Goal: Information Seeking & Learning: Learn about a topic

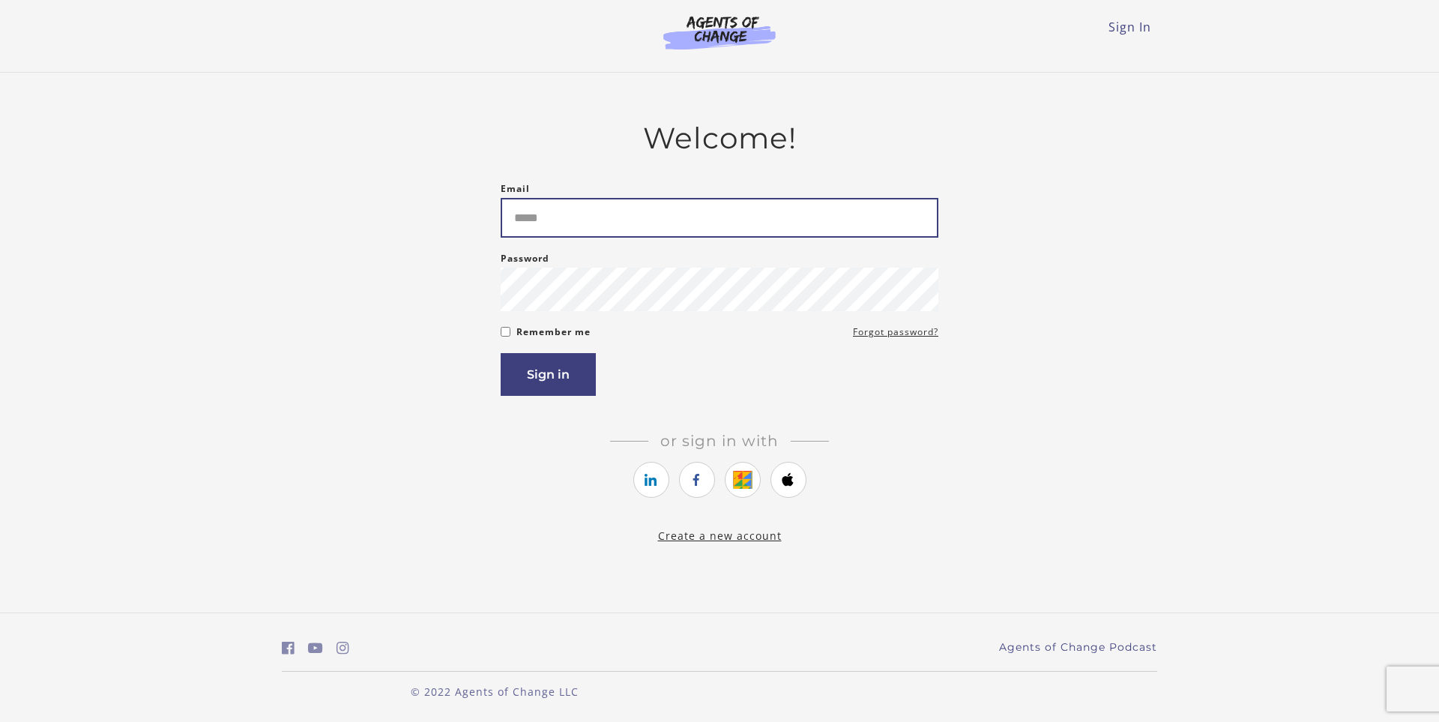
type input "*****"
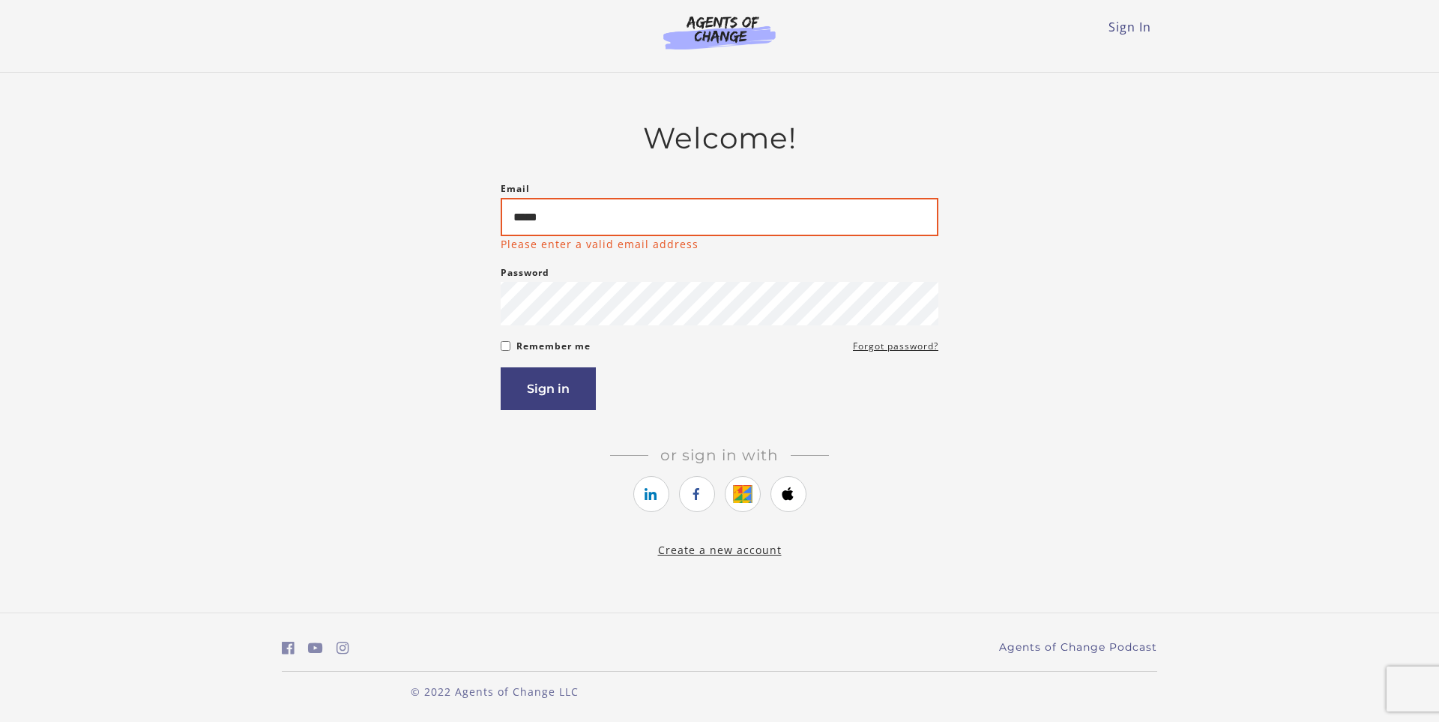
drag, startPoint x: 571, startPoint y: 221, endPoint x: 458, endPoint y: 217, distance: 113.3
click at [458, 217] on div "Welcome! Email ***** Please enter a valid email address Password Password must …" at bounding box center [719, 340] width 875 height 438
type input "**********"
click at [567, 388] on button "Sign in" at bounding box center [548, 388] width 95 height 43
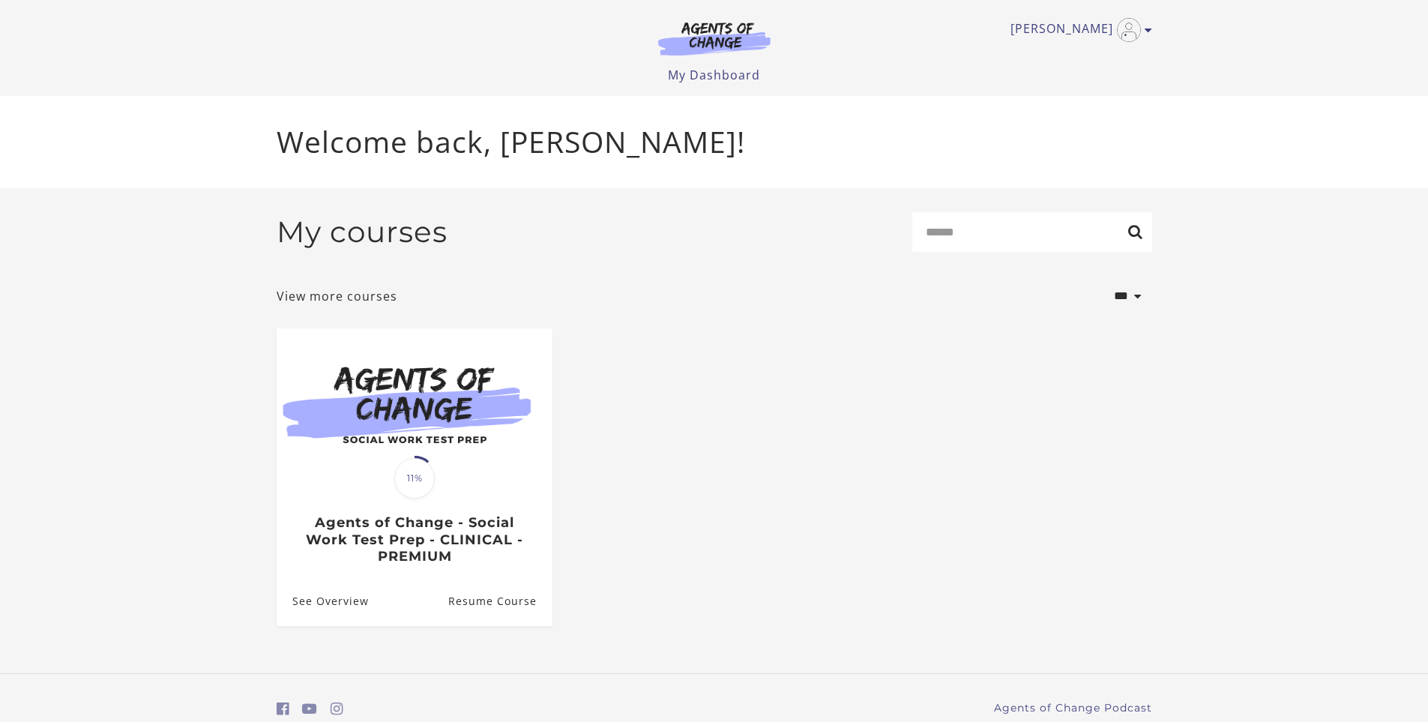
click at [514, 438] on img at bounding box center [415, 402] width 276 height 148
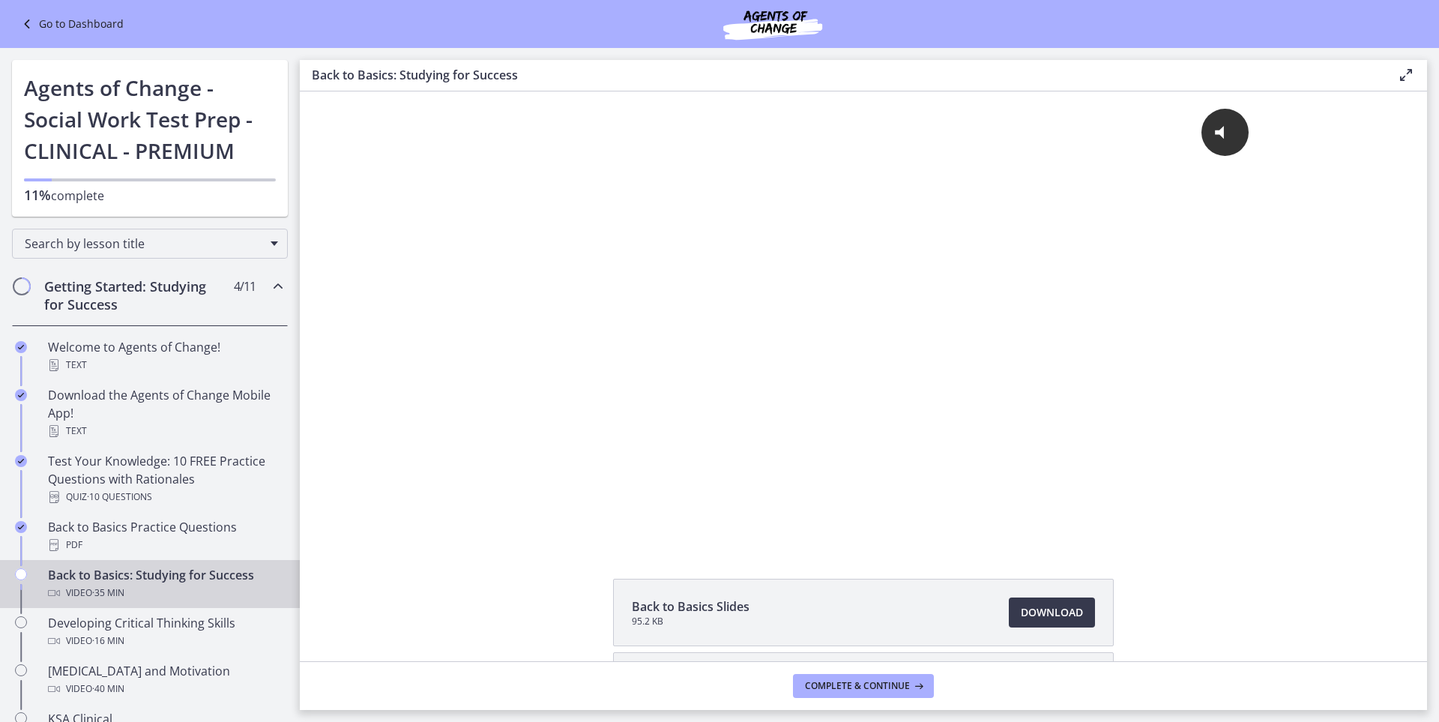
click at [405, 331] on div "Click for sound @keyframes VOLUME_SMALL_WAVE_FLASH { 0% { opacity: 0; } 33% { o…" at bounding box center [863, 317] width 1127 height 453
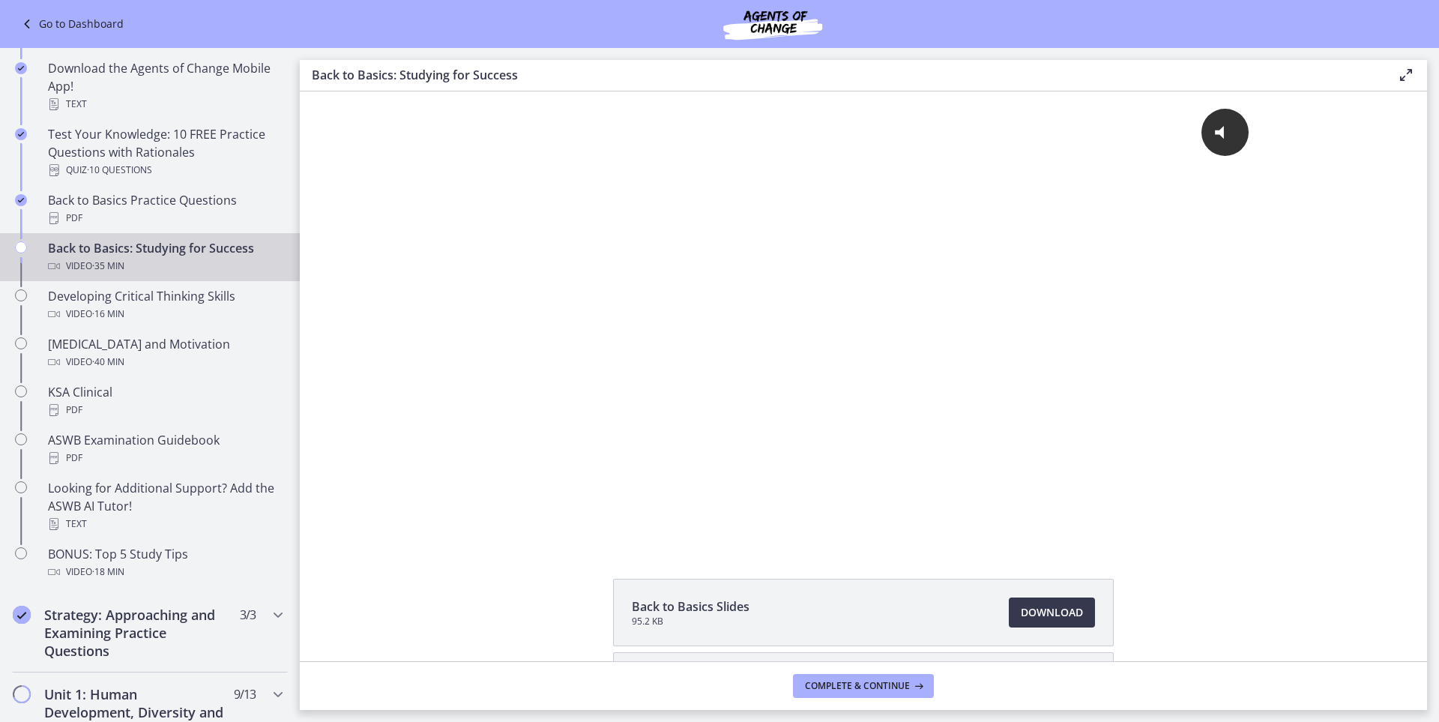
scroll to position [324, 0]
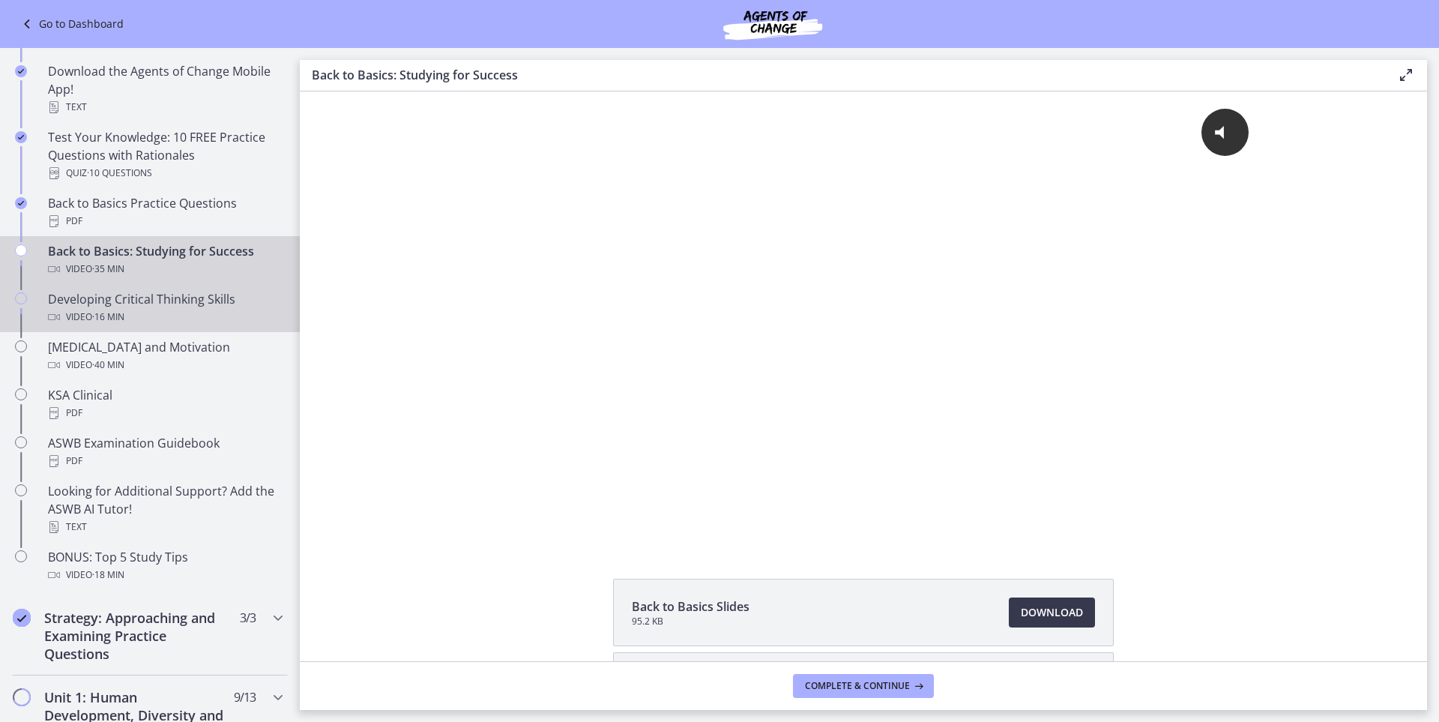
click at [193, 317] on div "Video · 16 min" at bounding box center [165, 317] width 234 height 18
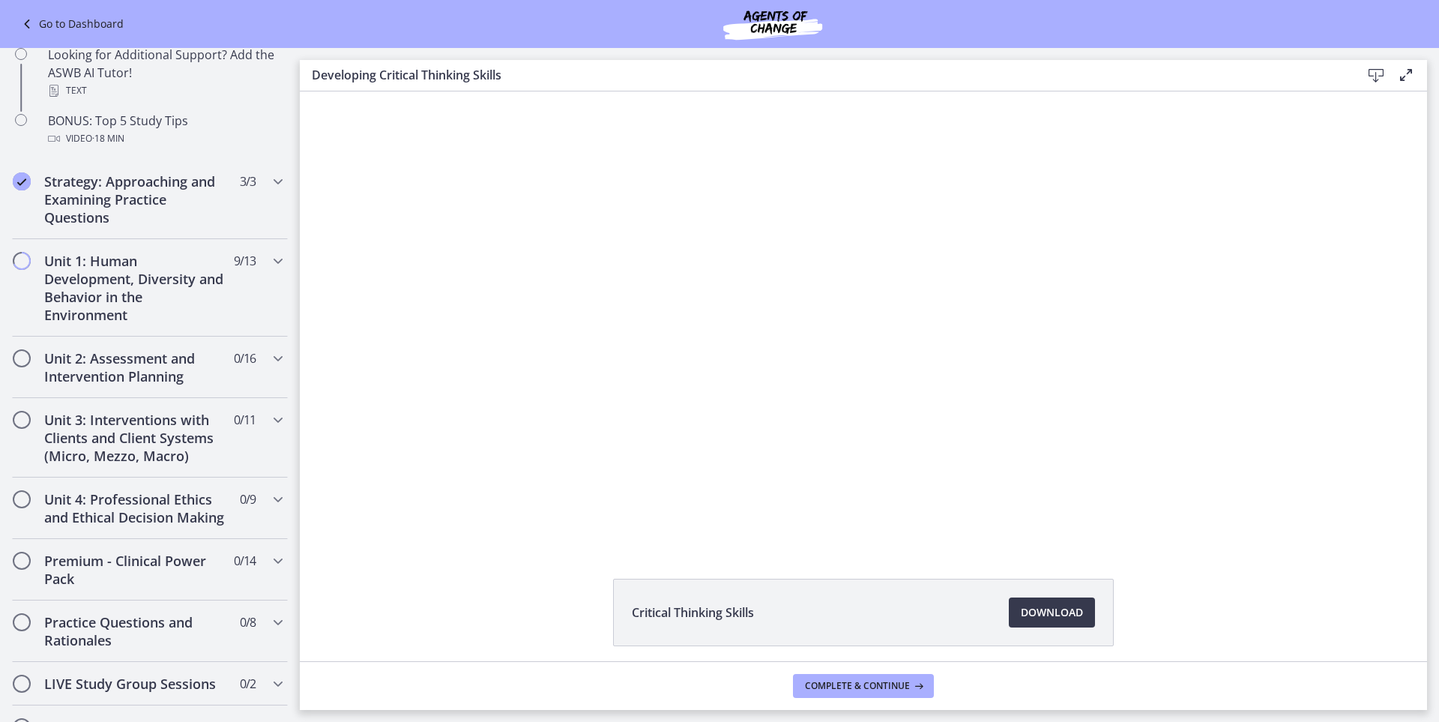
scroll to position [773, 0]
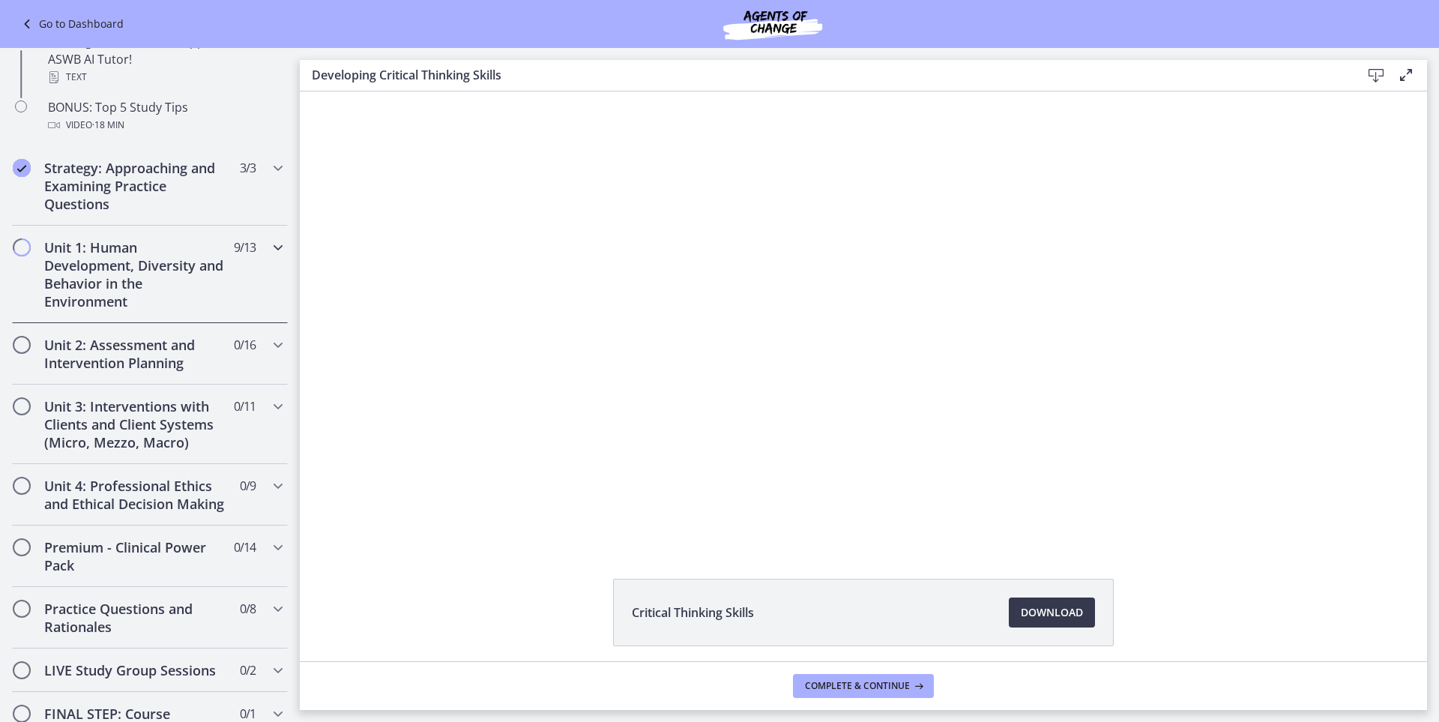
click at [135, 292] on h2 "Unit 1: Human Development, Diversity and Behavior in the Environment" at bounding box center [135, 274] width 183 height 72
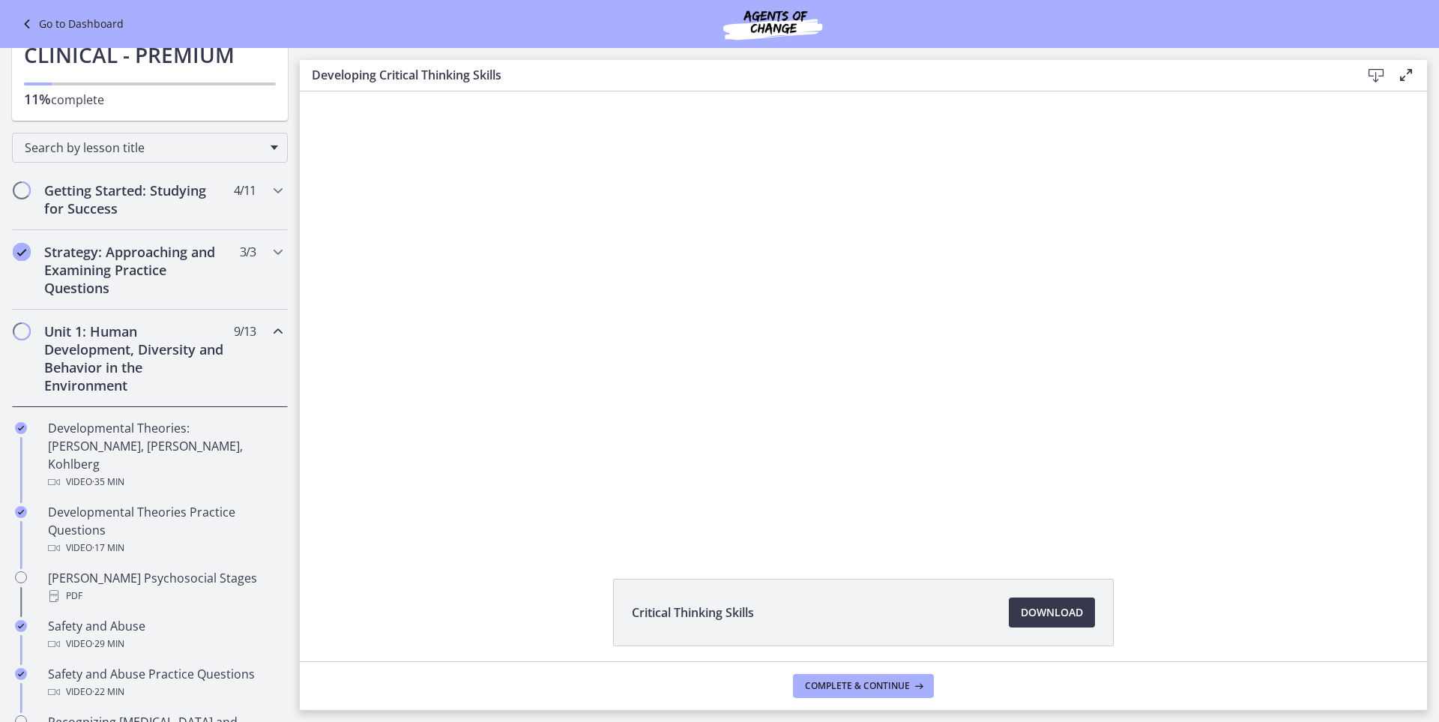
scroll to position [0, 0]
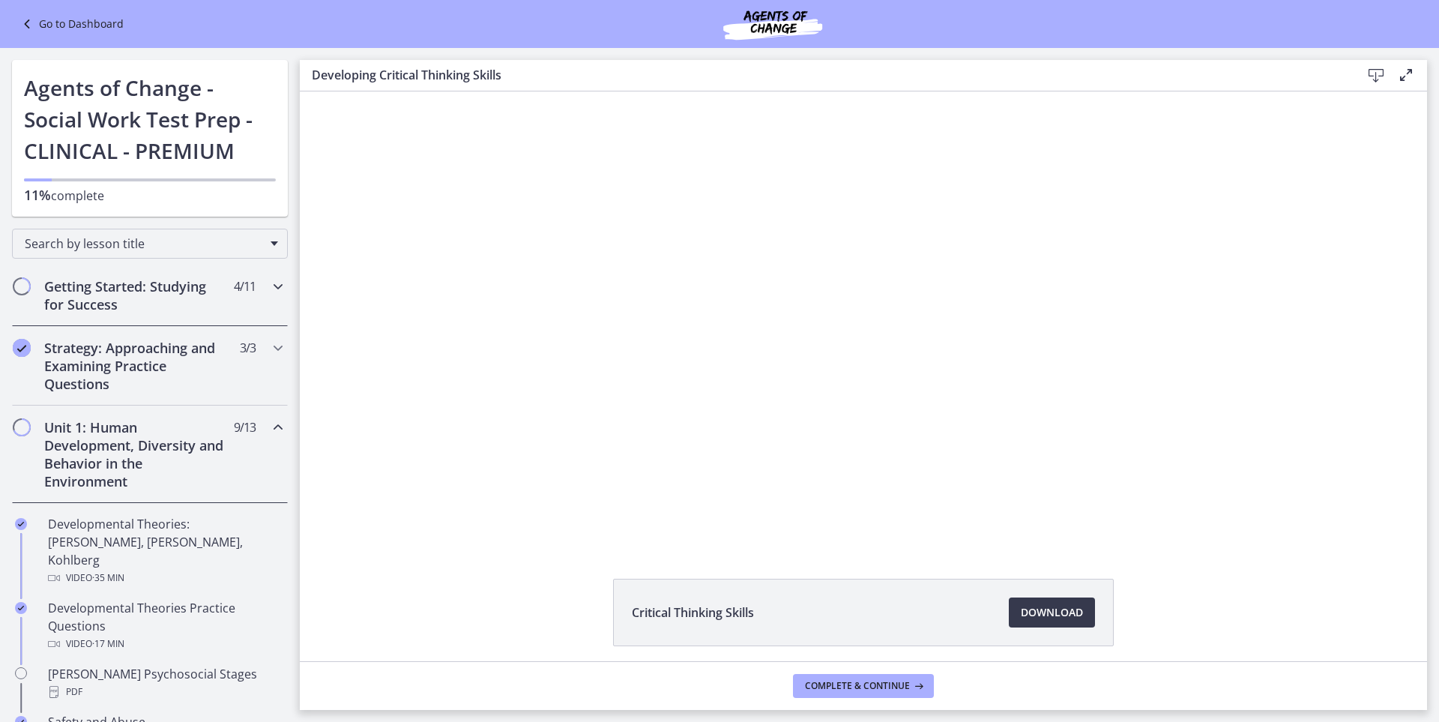
click at [271, 281] on icon "Chapters" at bounding box center [278, 286] width 18 height 18
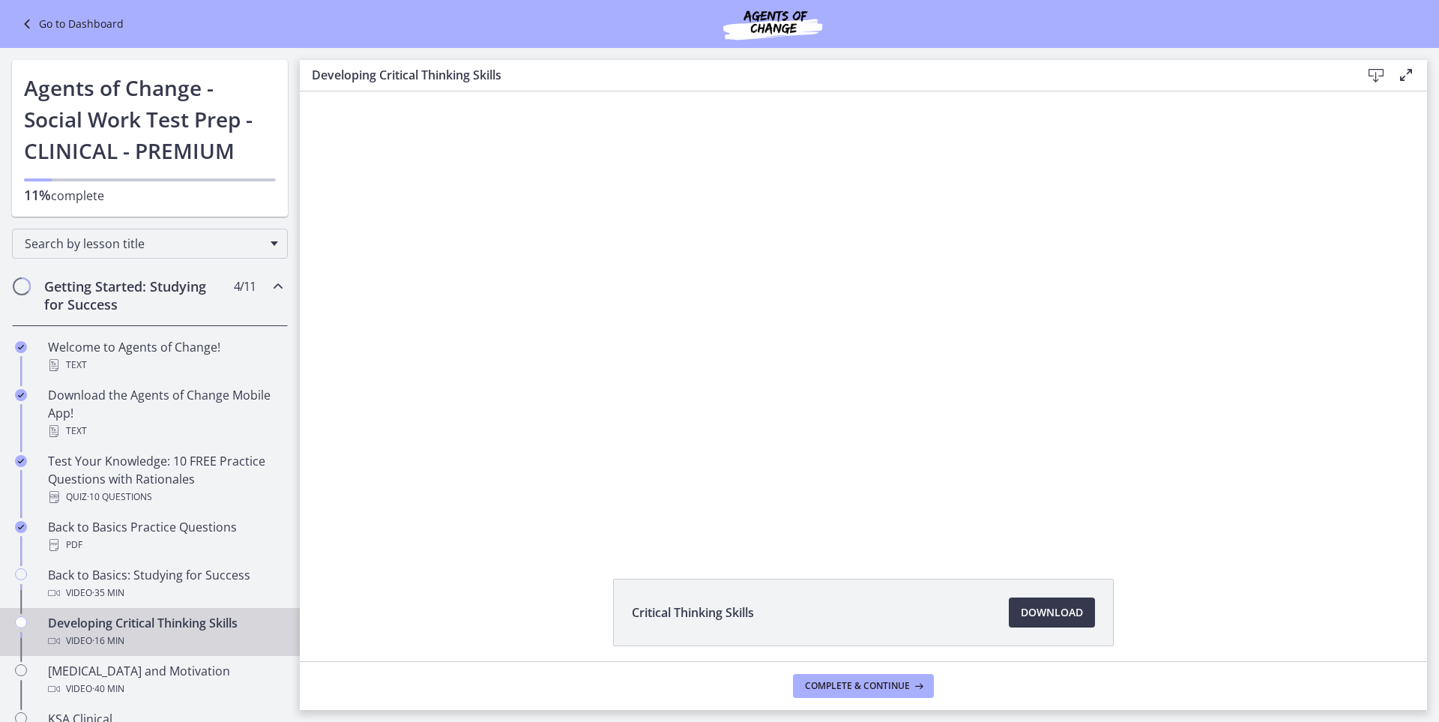
click at [29, 286] on div "Getting Started: Studying for Success 4 / 11 Completed" at bounding box center [150, 295] width 276 height 61
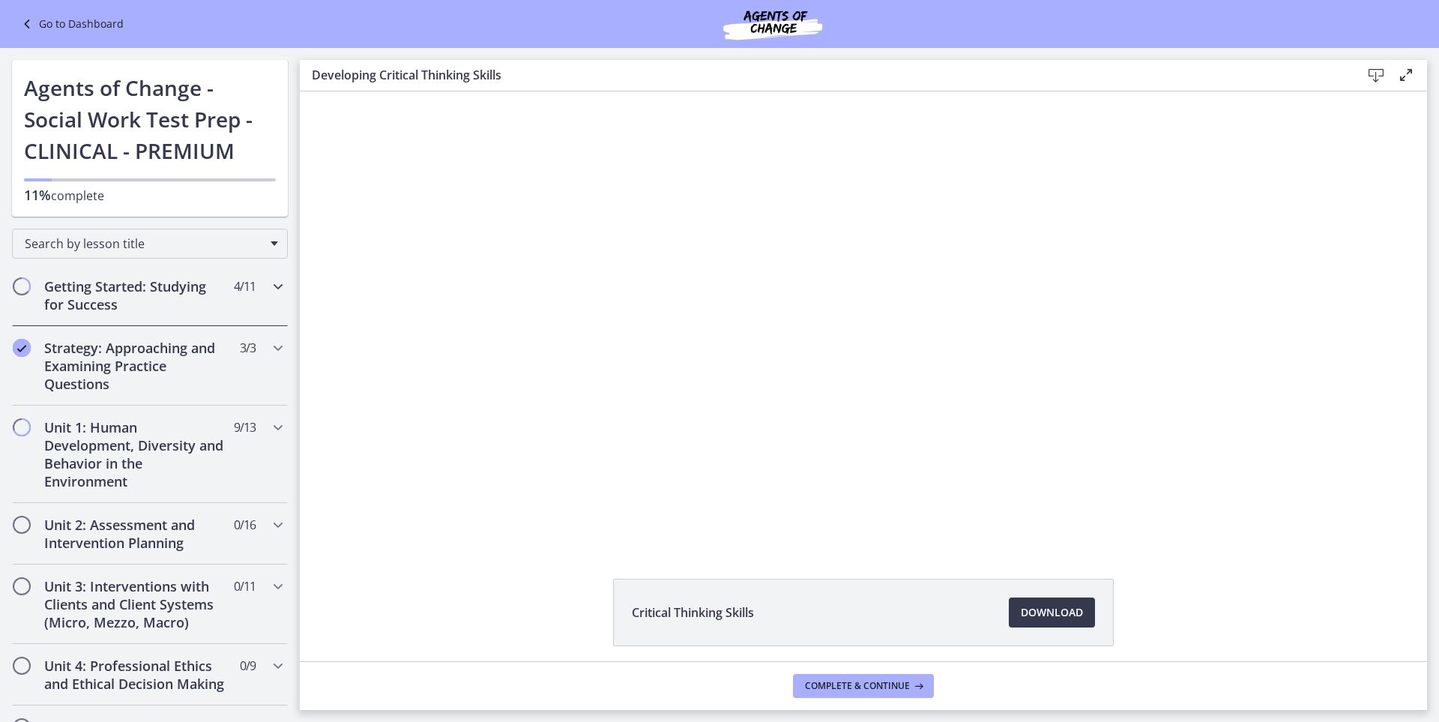
click at [26, 285] on span "Chapters" at bounding box center [21, 286] width 15 height 15
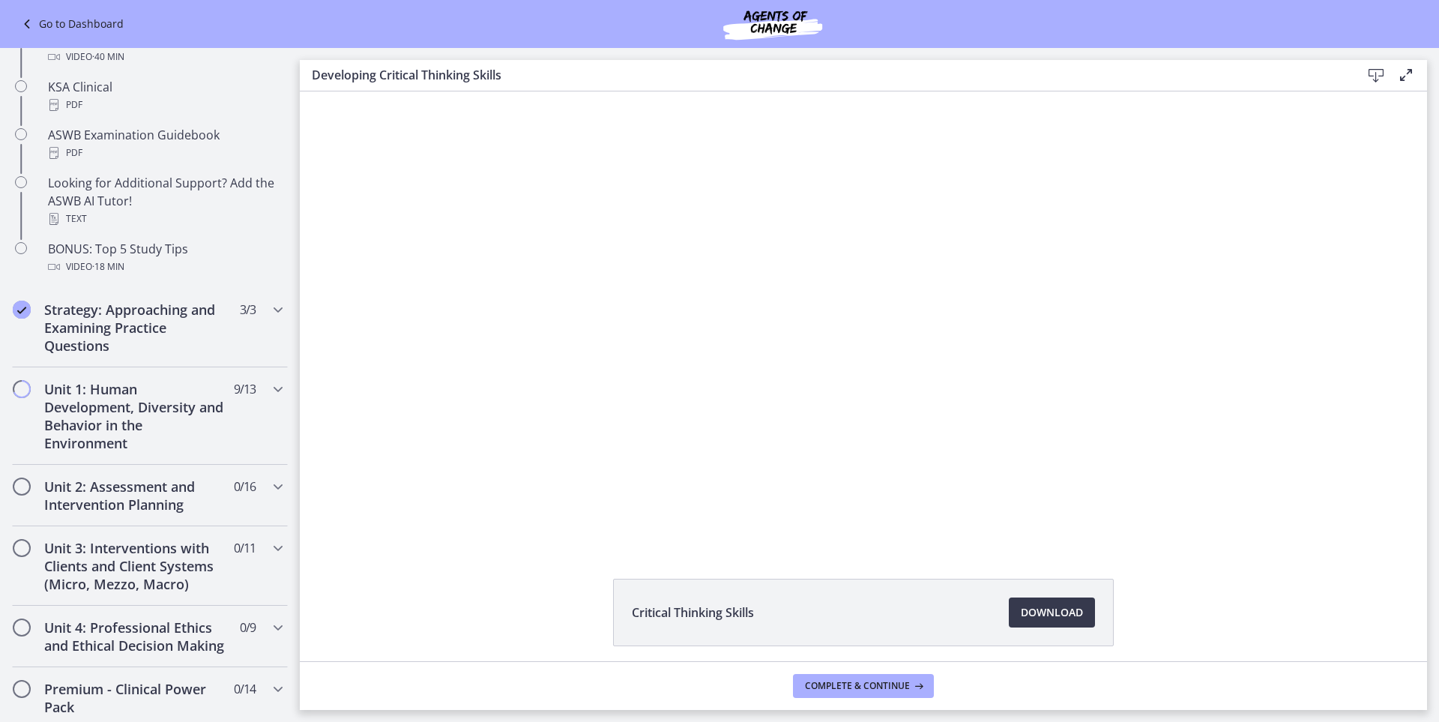
scroll to position [675, 0]
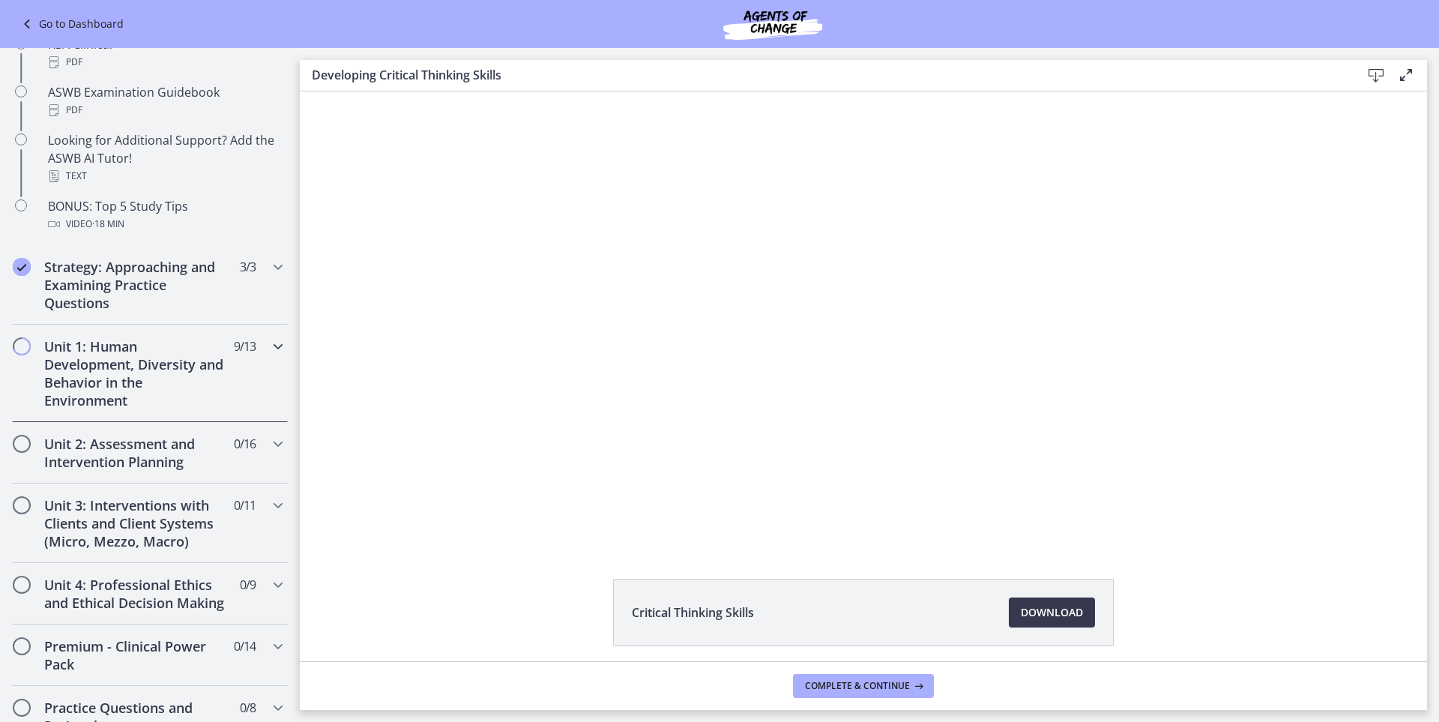
click at [172, 380] on h2 "Unit 1: Human Development, Diversity and Behavior in the Environment" at bounding box center [135, 373] width 183 height 72
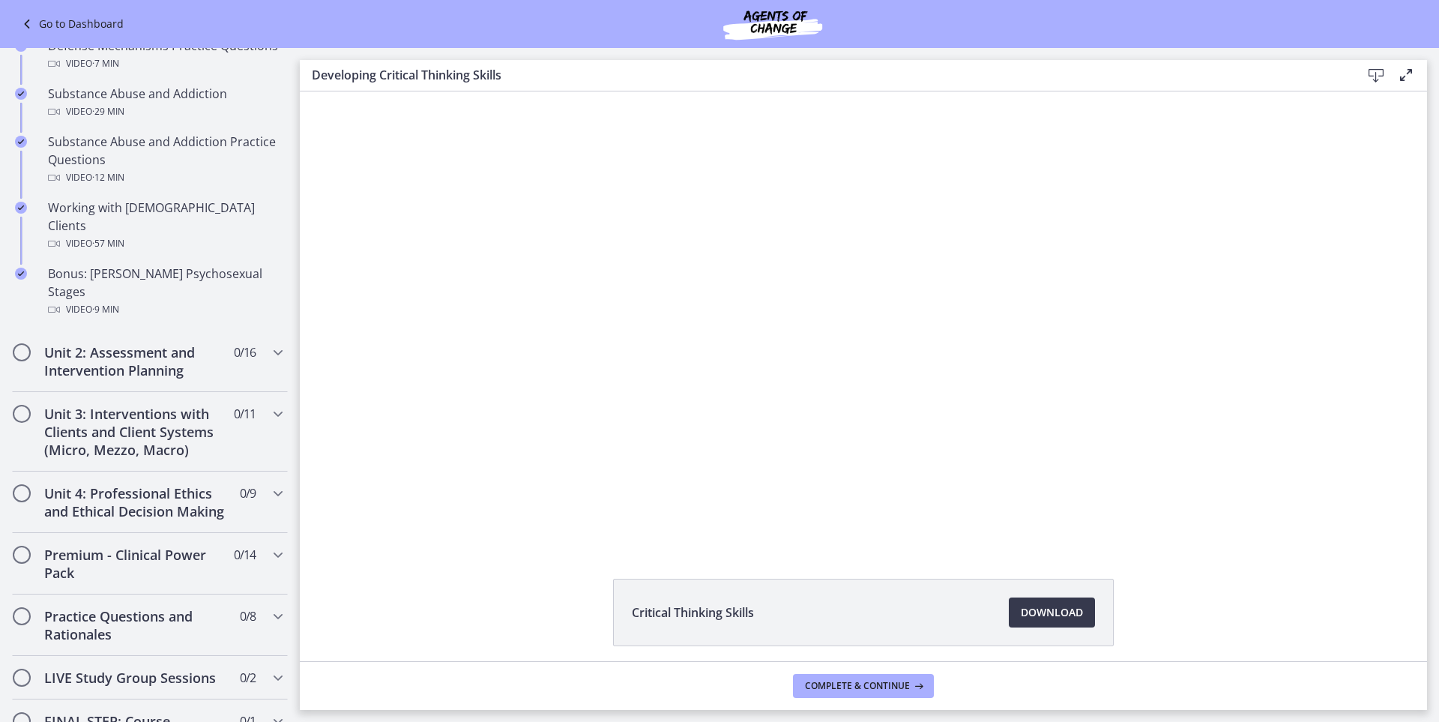
scroll to position [974, 0]
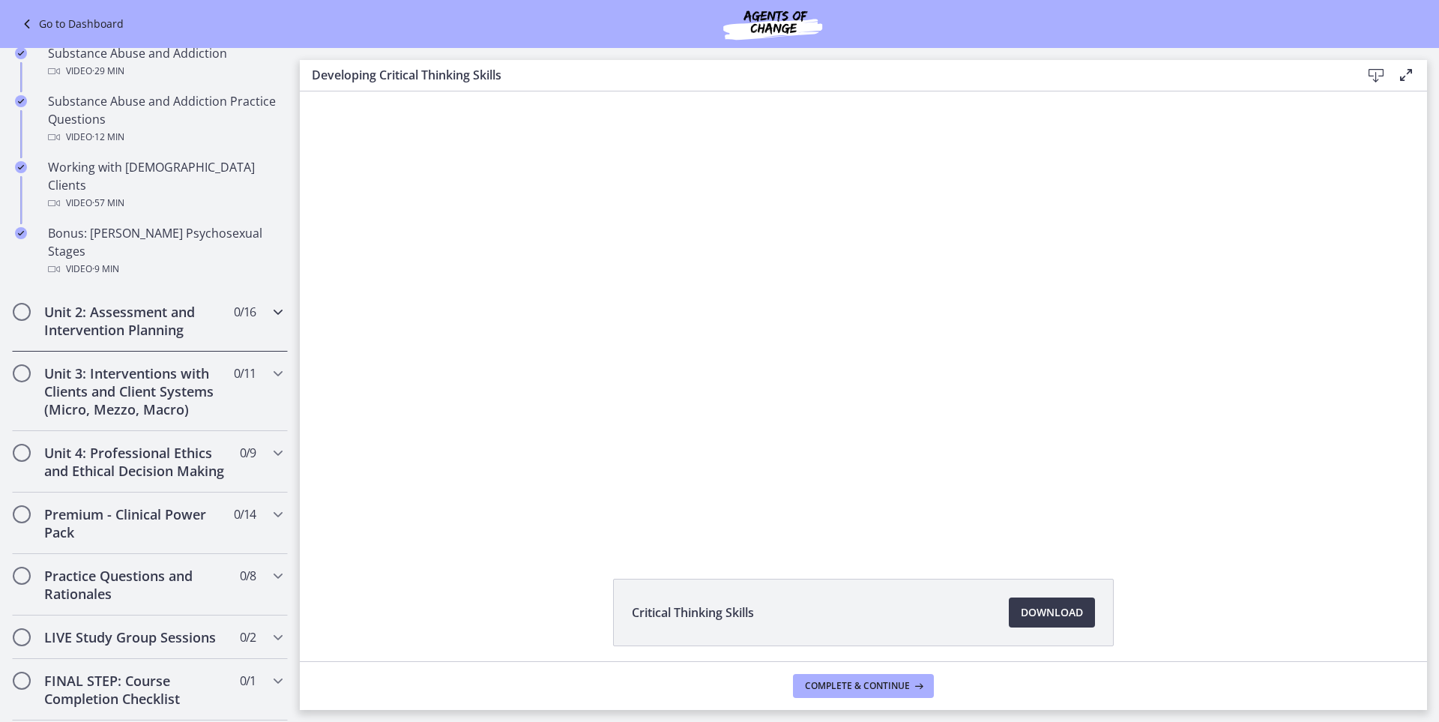
click at [134, 303] on h2 "Unit 2: Assessment and Intervention Planning" at bounding box center [135, 321] width 183 height 36
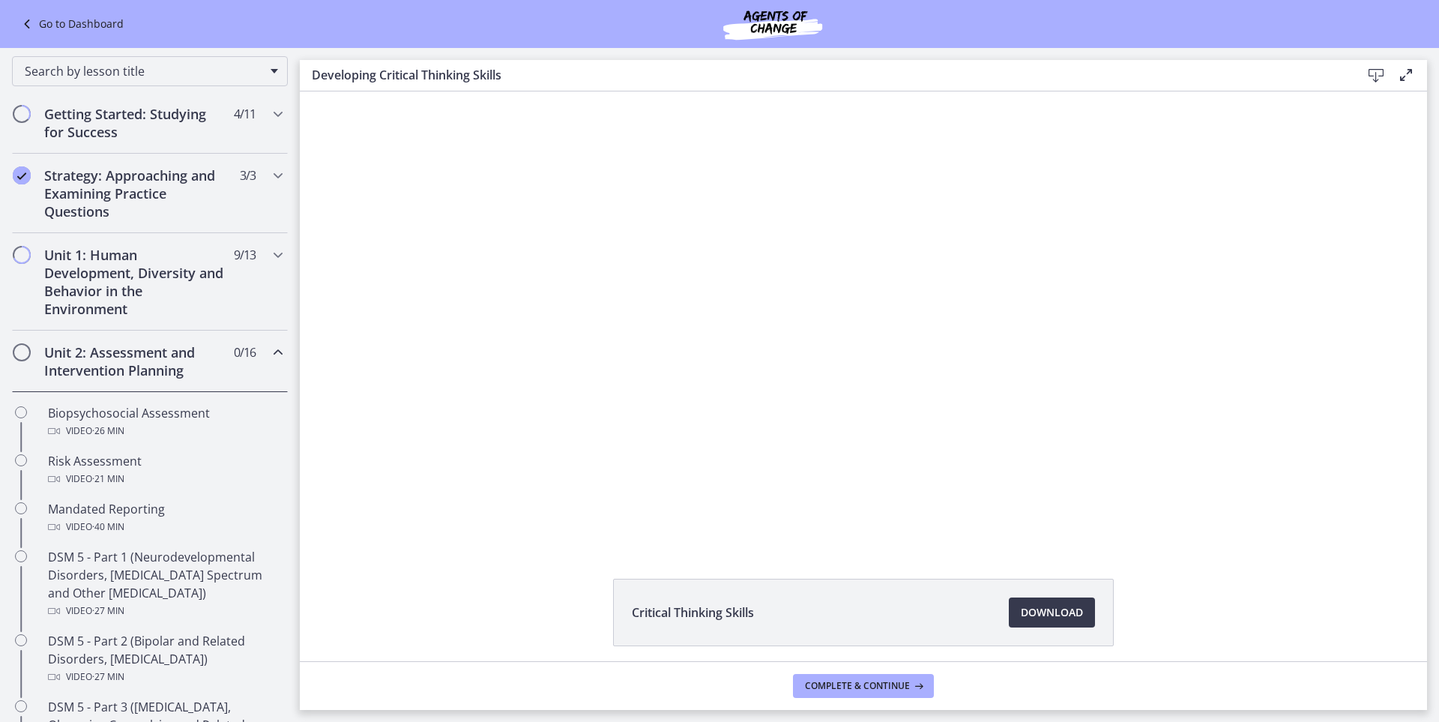
scroll to position [150, 0]
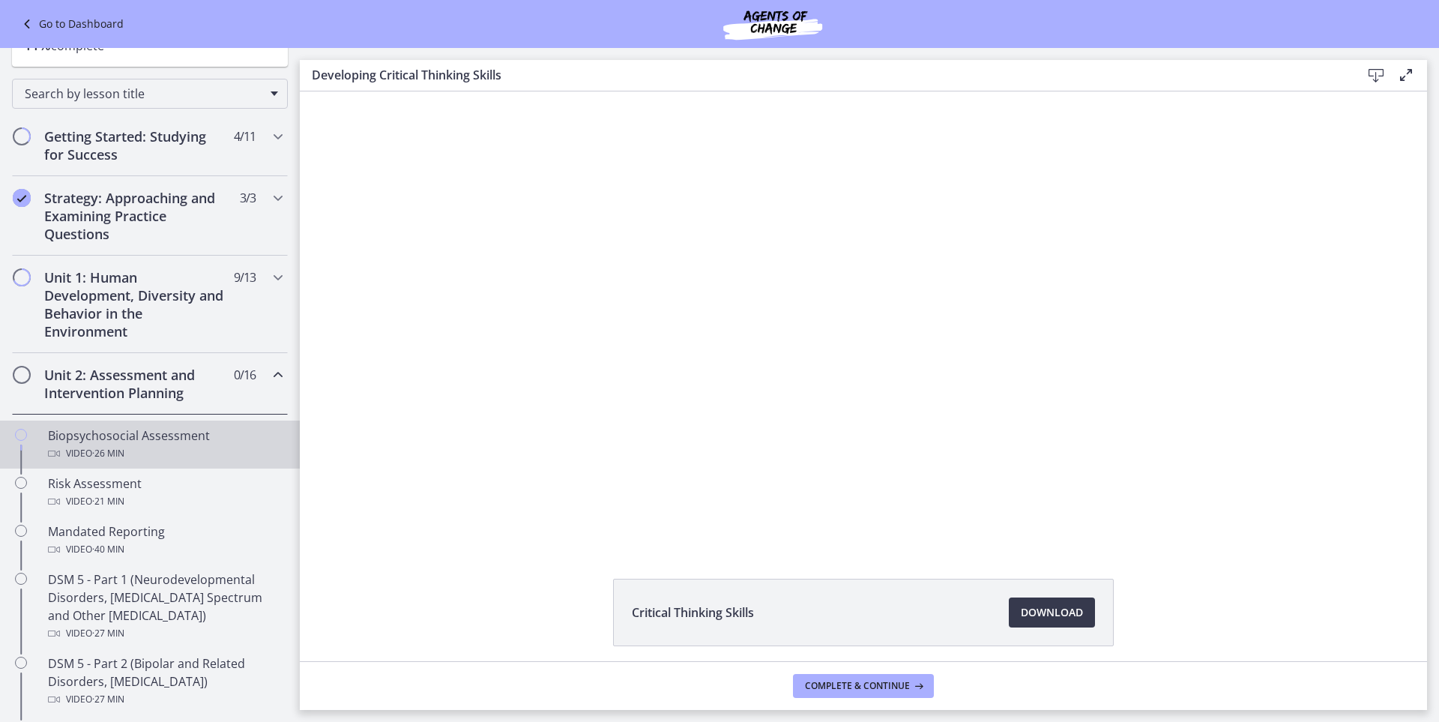
click at [134, 451] on div "Video · 26 min" at bounding box center [165, 453] width 234 height 18
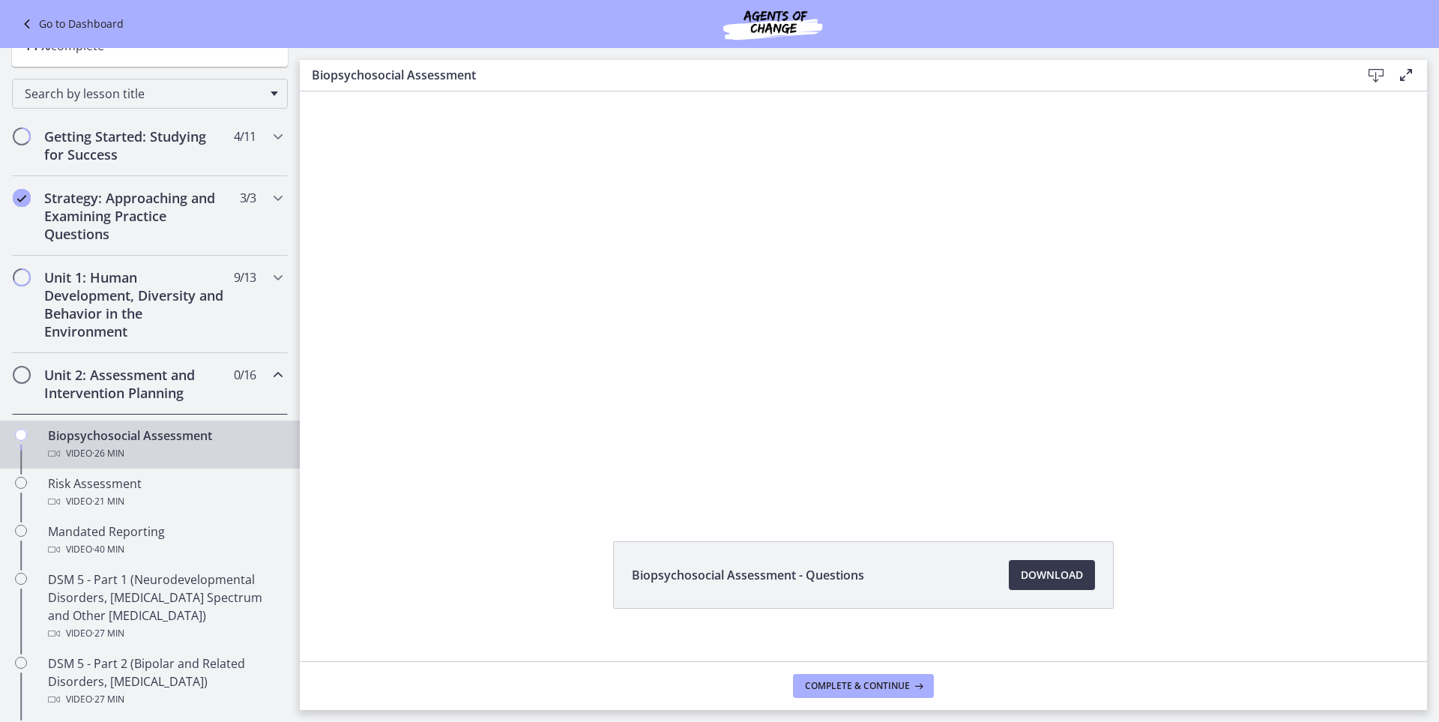
scroll to position [57, 0]
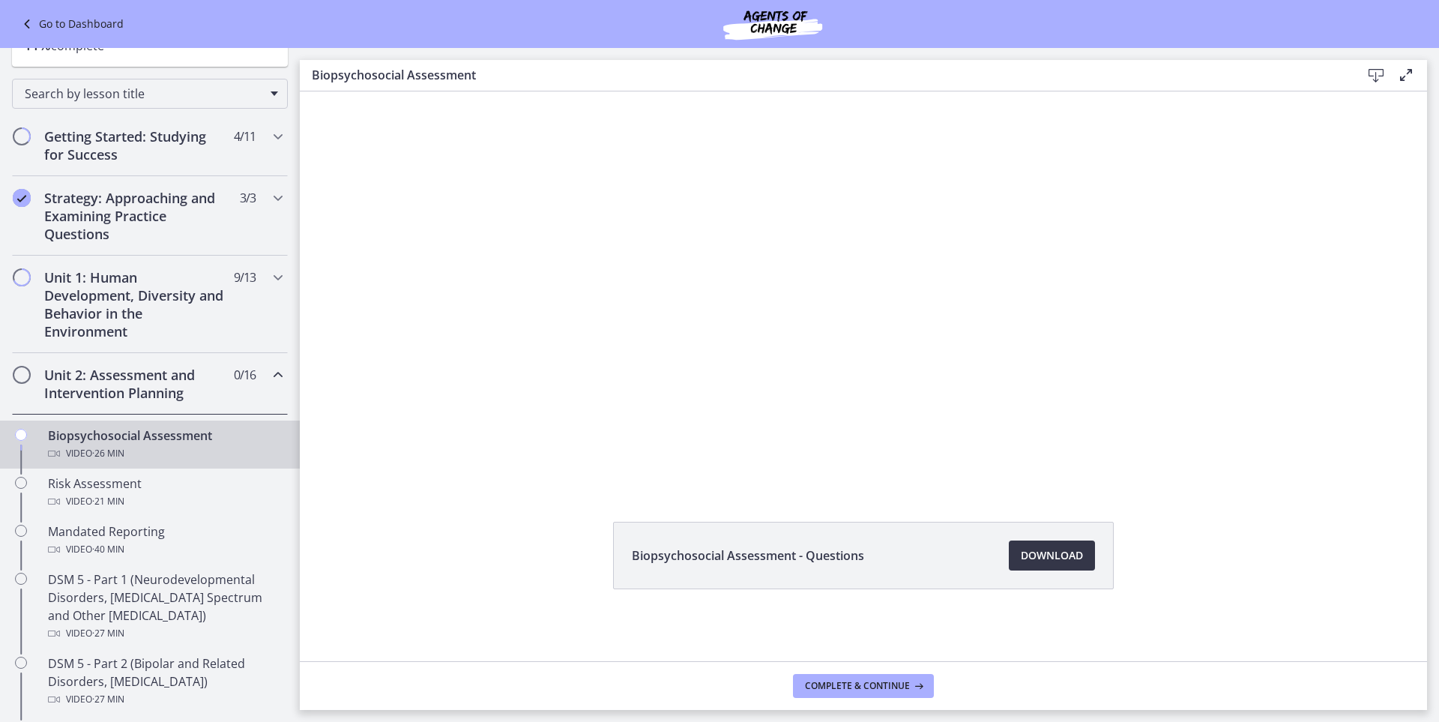
click at [1054, 557] on span "Download Opens in a new window" at bounding box center [1052, 555] width 62 height 18
